Goal: Find specific fact: Find contact information

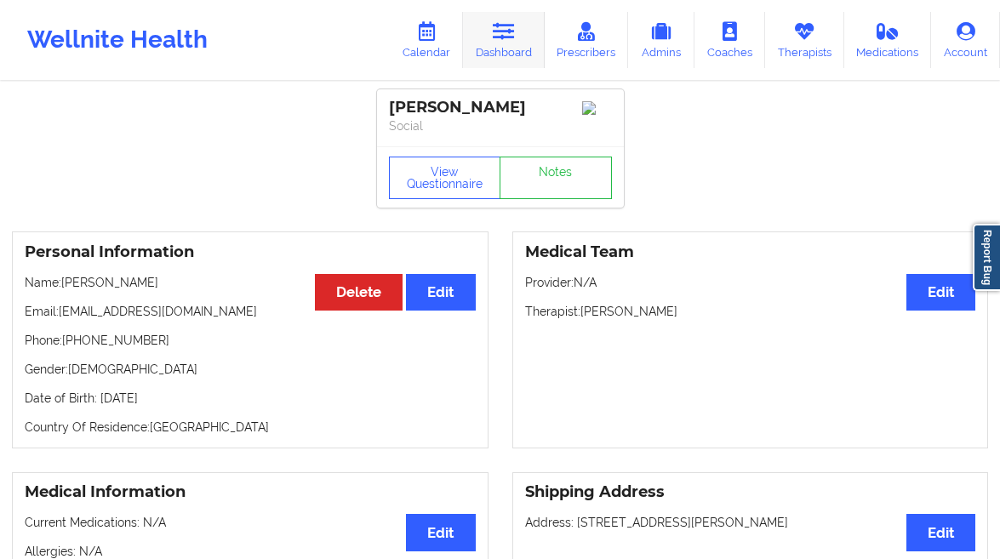
click at [473, 37] on link "Dashboard" at bounding box center [504, 40] width 82 height 56
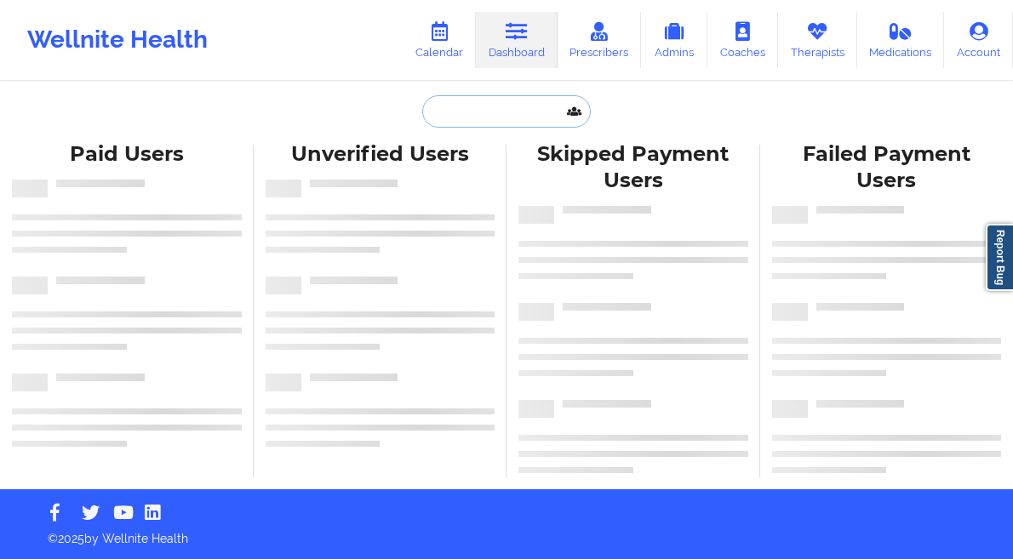
click at [503, 111] on input "text" at bounding box center [506, 111] width 168 height 32
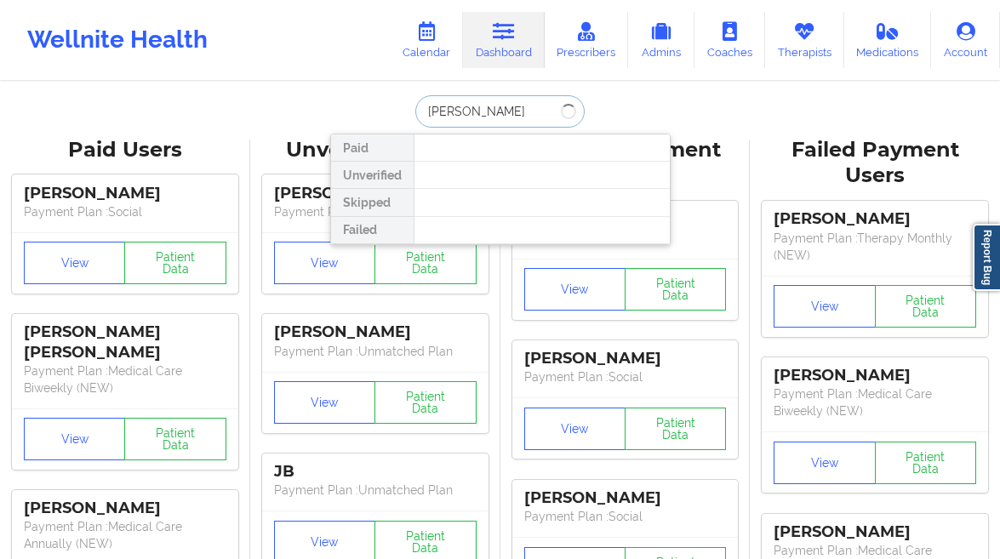
type input "[PERSON_NAME]"
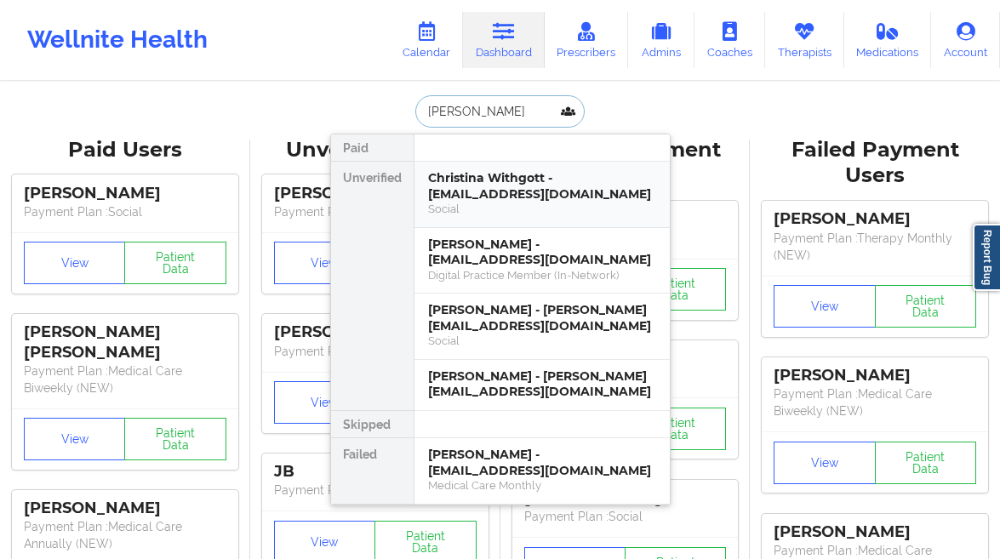
click at [564, 205] on div "Social" at bounding box center [542, 209] width 228 height 14
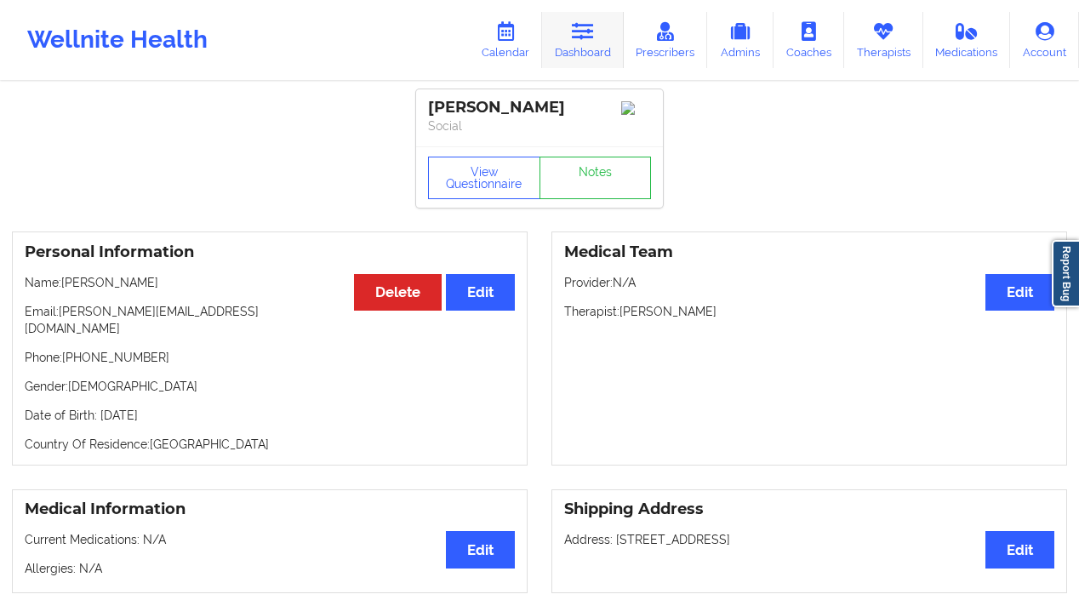
click at [576, 51] on link "Dashboard" at bounding box center [583, 40] width 82 height 56
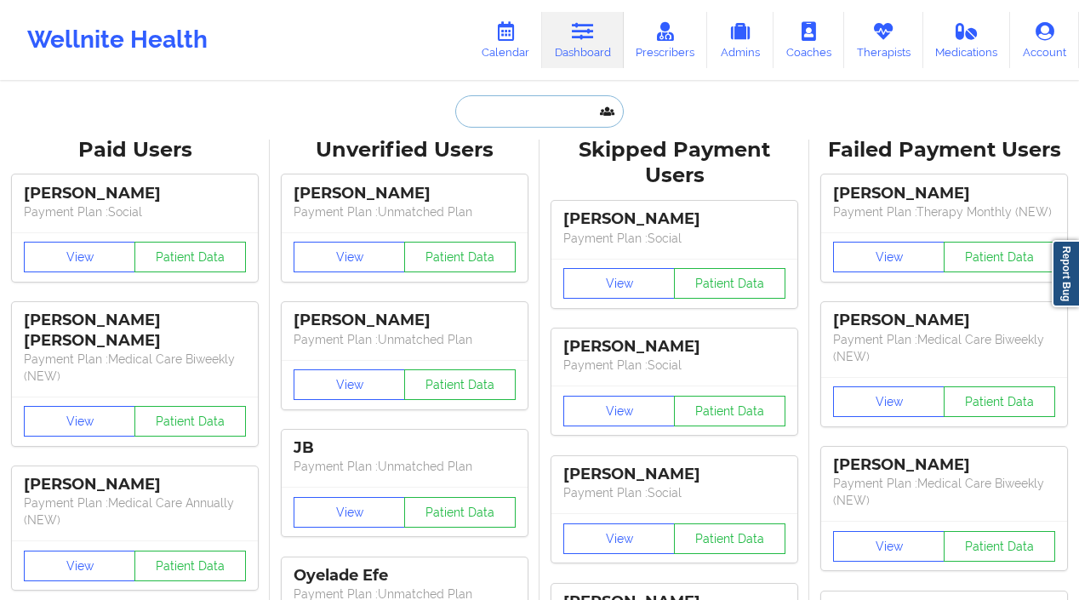
click at [471, 115] on input "text" at bounding box center [539, 111] width 168 height 32
paste input "[PERSON_NAME]"
type input "[PERSON_NAME]"
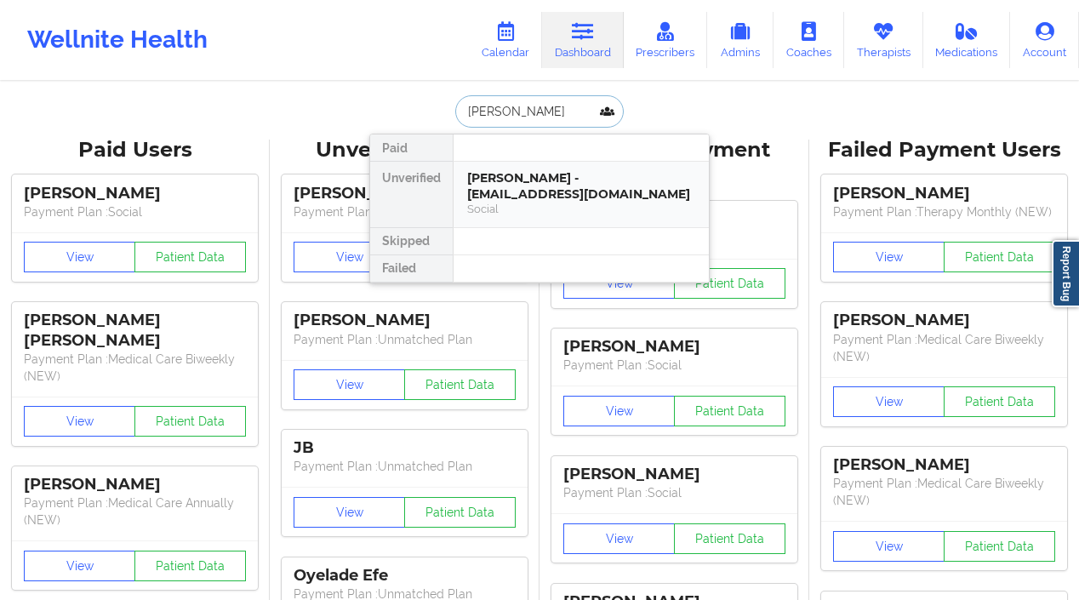
click at [576, 203] on div "Social" at bounding box center [581, 209] width 228 height 14
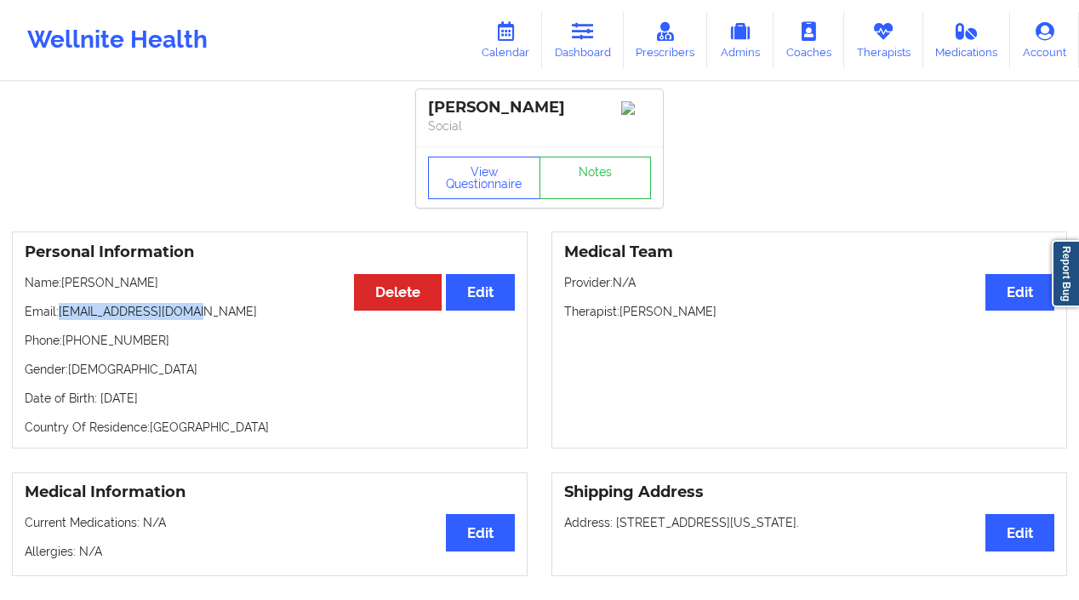
drag, startPoint x: 169, startPoint y: 311, endPoint x: 63, endPoint y: 311, distance: 106.4
click at [61, 312] on p "Email: [EMAIL_ADDRESS][DOMAIN_NAME]" at bounding box center [270, 311] width 490 height 17
drag, startPoint x: 61, startPoint y: 314, endPoint x: 214, endPoint y: 323, distance: 152.6
click at [214, 320] on p "Email: [EMAIL_ADDRESS][DOMAIN_NAME]" at bounding box center [270, 311] width 490 height 17
copy p "[EMAIL_ADDRESS][DOMAIN_NAME]"
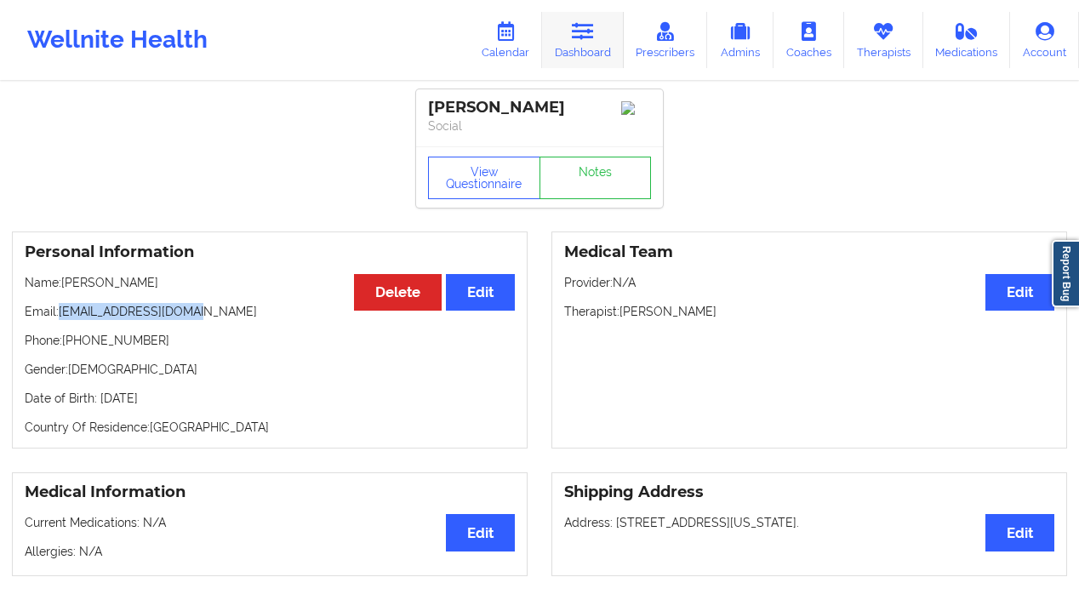
click at [560, 46] on link "Dashboard" at bounding box center [583, 40] width 82 height 56
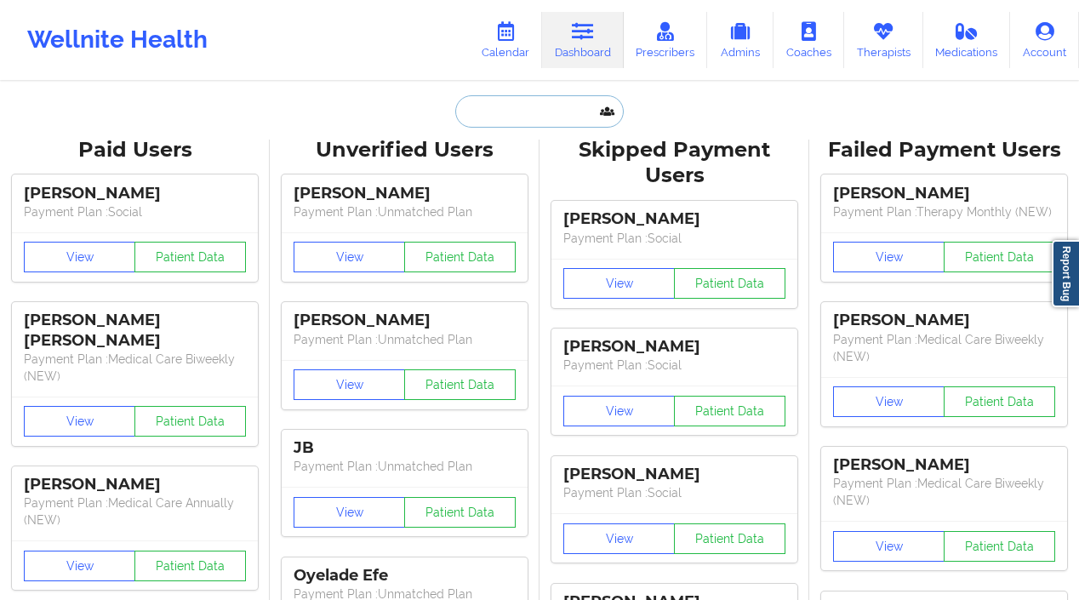
click at [505, 101] on input "text" at bounding box center [539, 111] width 168 height 32
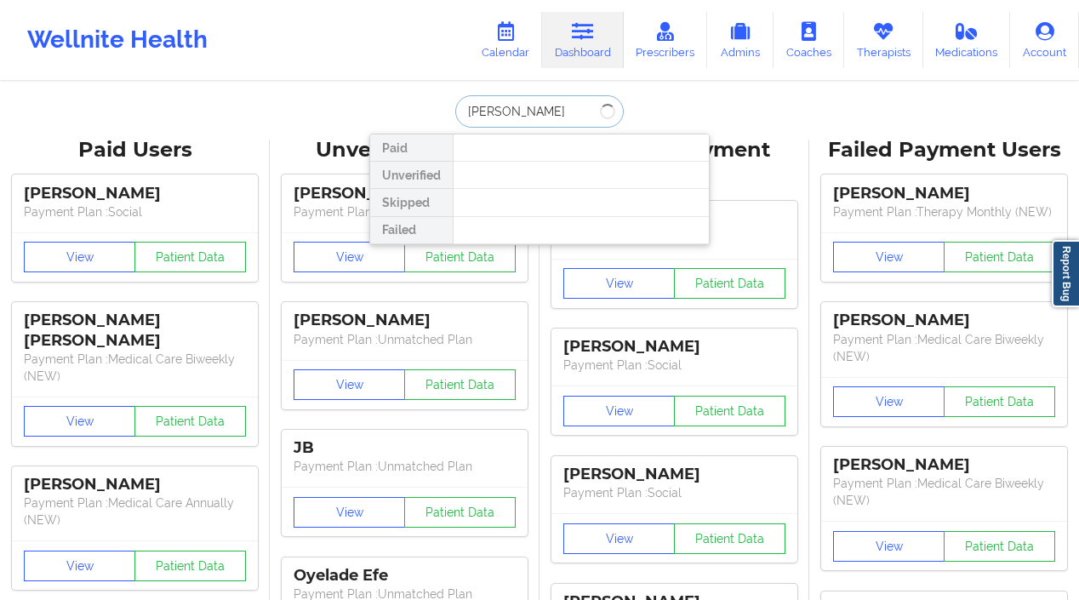
type input "[PERSON_NAME]"
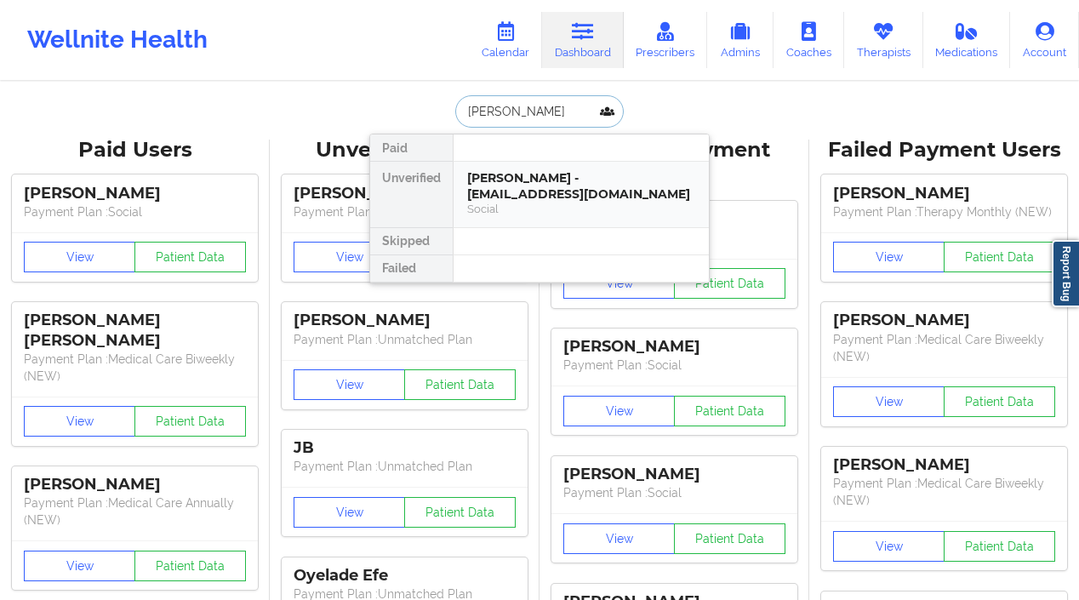
click at [564, 185] on div "[PERSON_NAME] - [EMAIL_ADDRESS][DOMAIN_NAME]" at bounding box center [581, 185] width 228 height 31
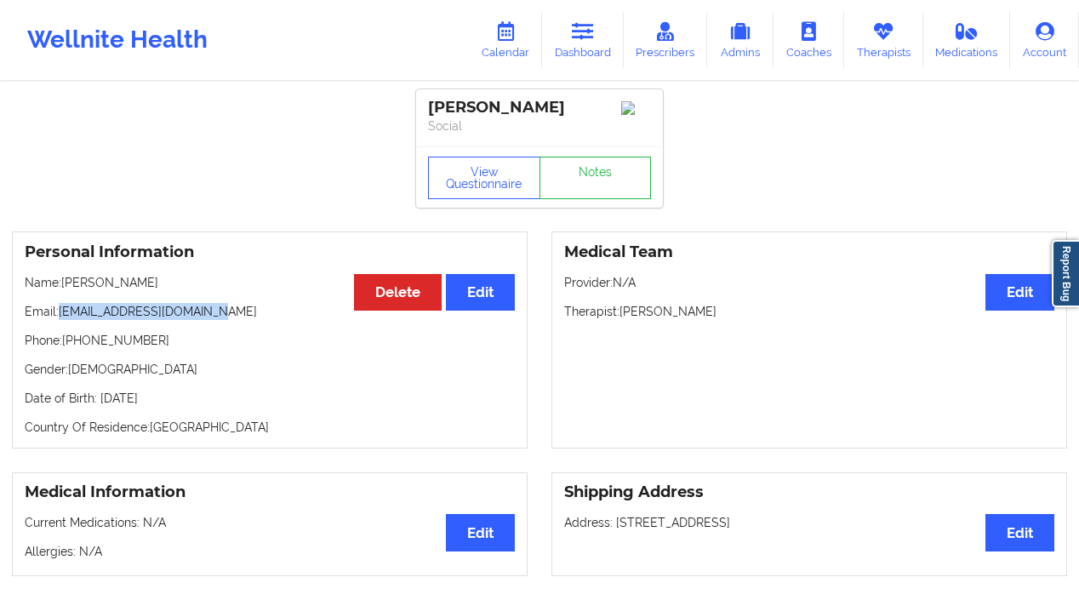
drag, startPoint x: 229, startPoint y: 315, endPoint x: 60, endPoint y: 317, distance: 168.5
click at [60, 317] on p "Email: [EMAIL_ADDRESS][DOMAIN_NAME]" at bounding box center [270, 311] width 490 height 17
copy p "[EMAIL_ADDRESS][DOMAIN_NAME]"
